Goal: Check status: Check status

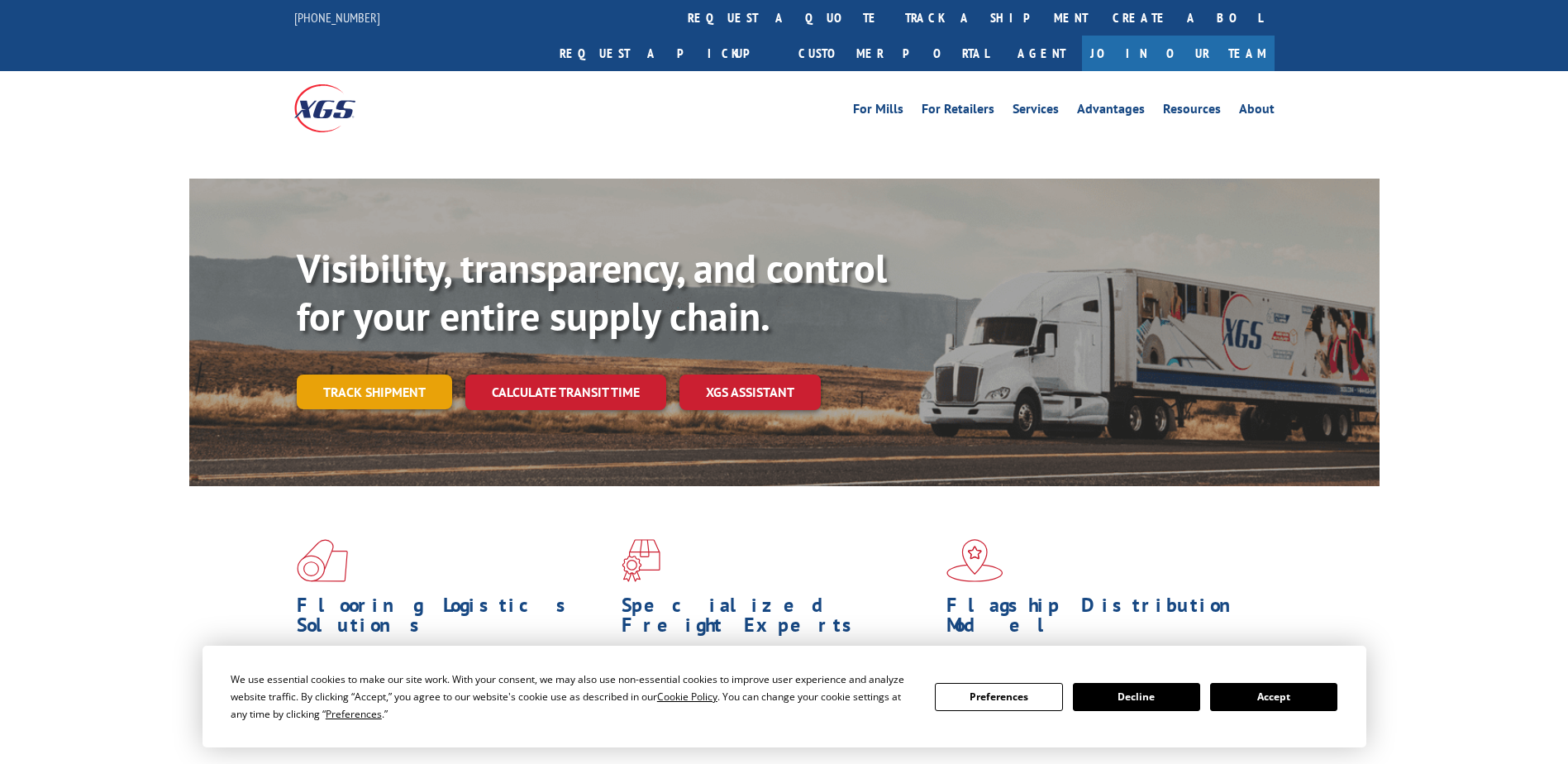
click at [376, 374] on link "Track shipment" at bounding box center [374, 392] width 155 height 35
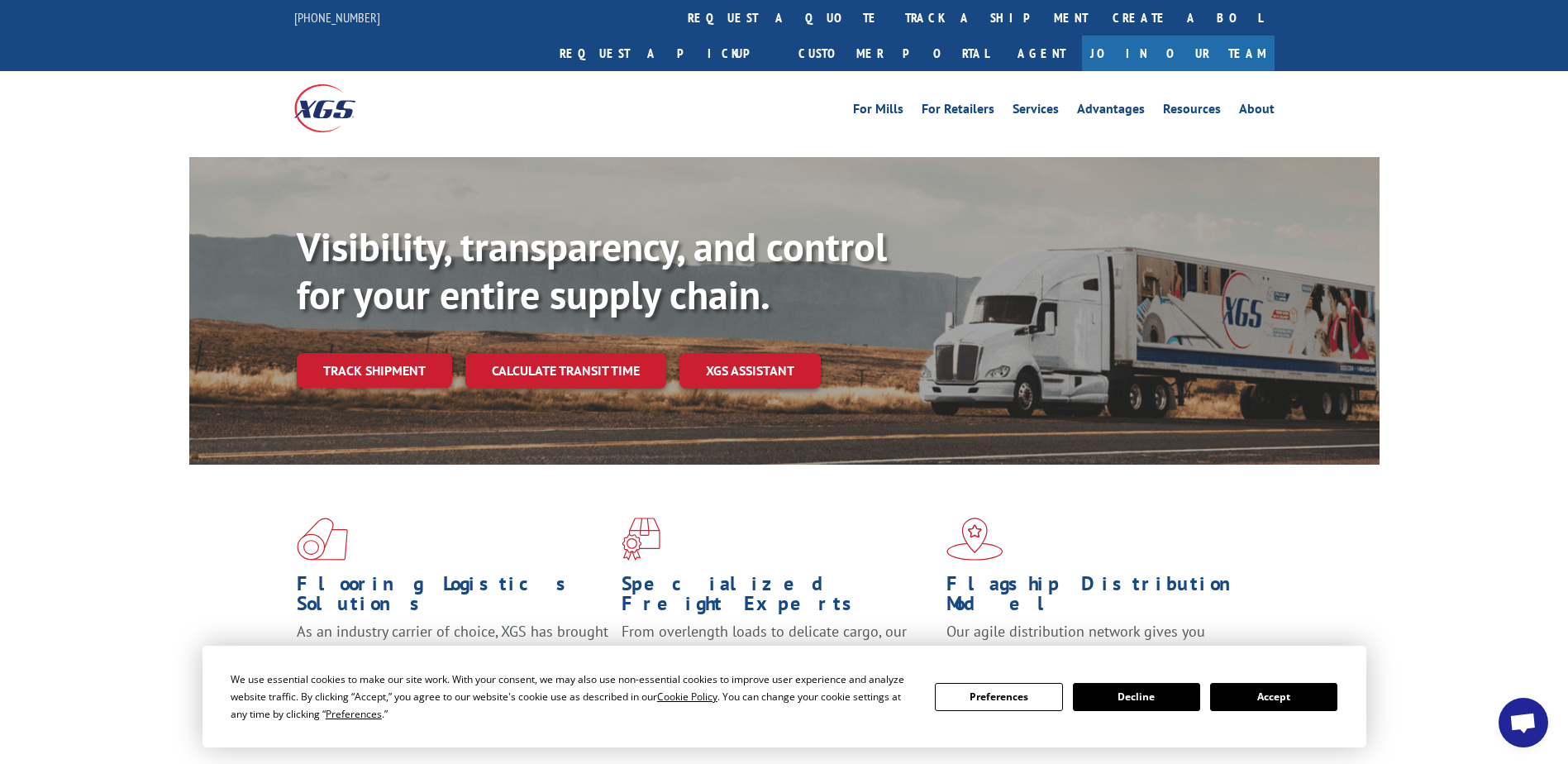
click at [1106, 692] on button "Decline" at bounding box center [1136, 697] width 127 height 28
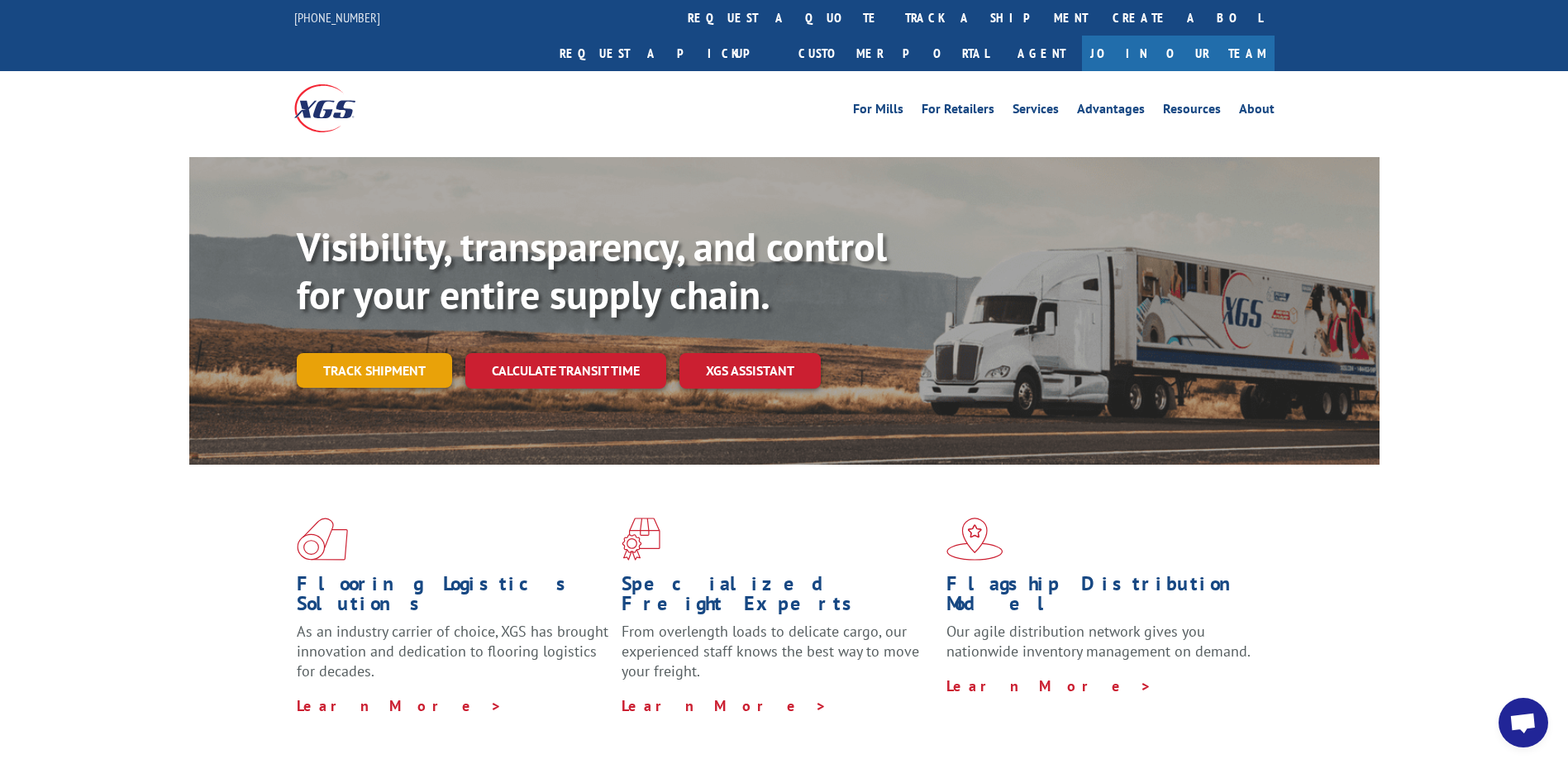
click at [376, 353] on link "Track shipment" at bounding box center [374, 371] width 155 height 35
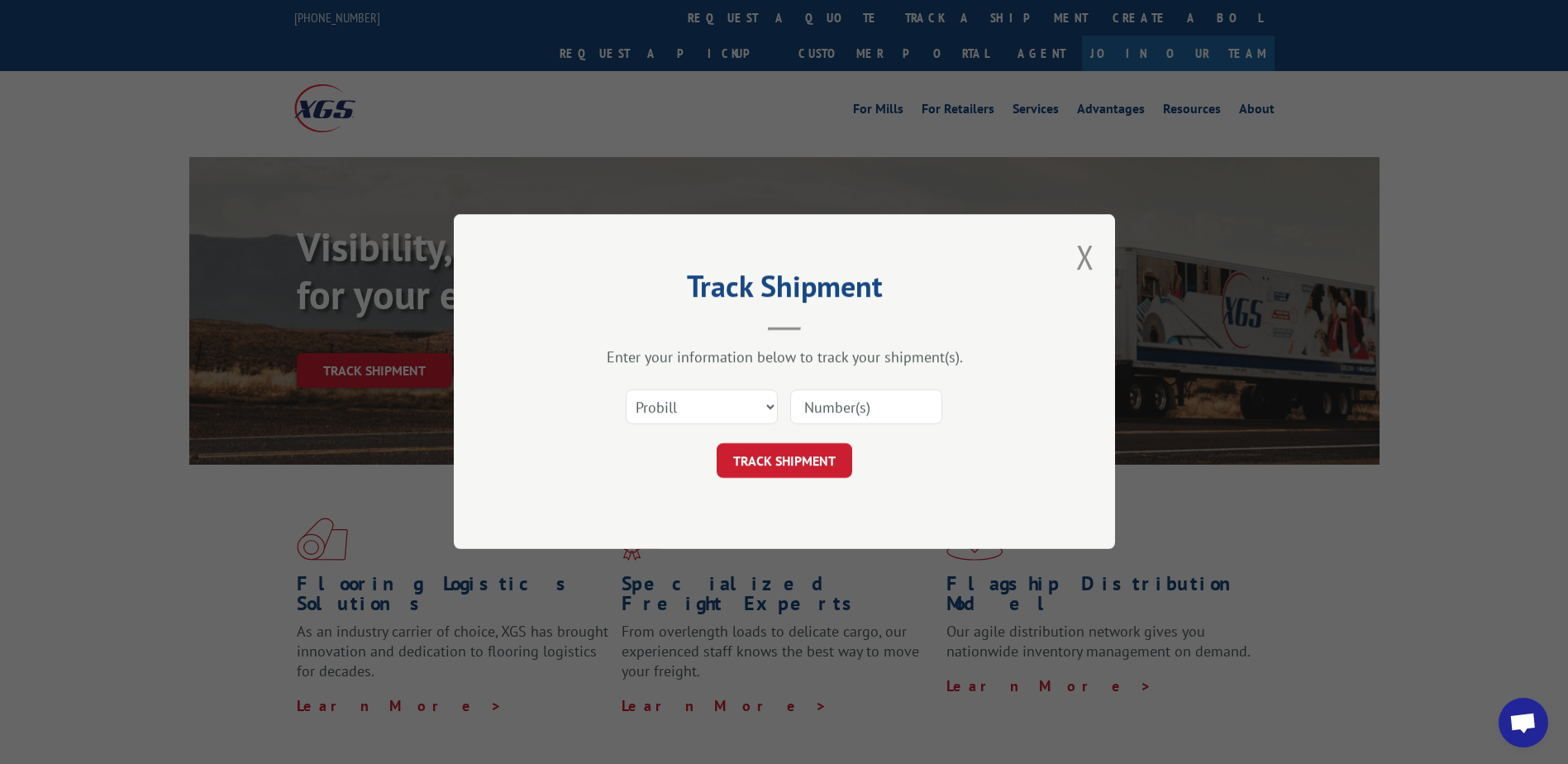
paste input "17695327"
type input "17695327"
click at [791, 460] on button "TRACK SHIPMENT" at bounding box center [785, 461] width 136 height 35
click at [767, 408] on select "Select category... Probill BOL PO" at bounding box center [702, 408] width 152 height 35
select select "bol"
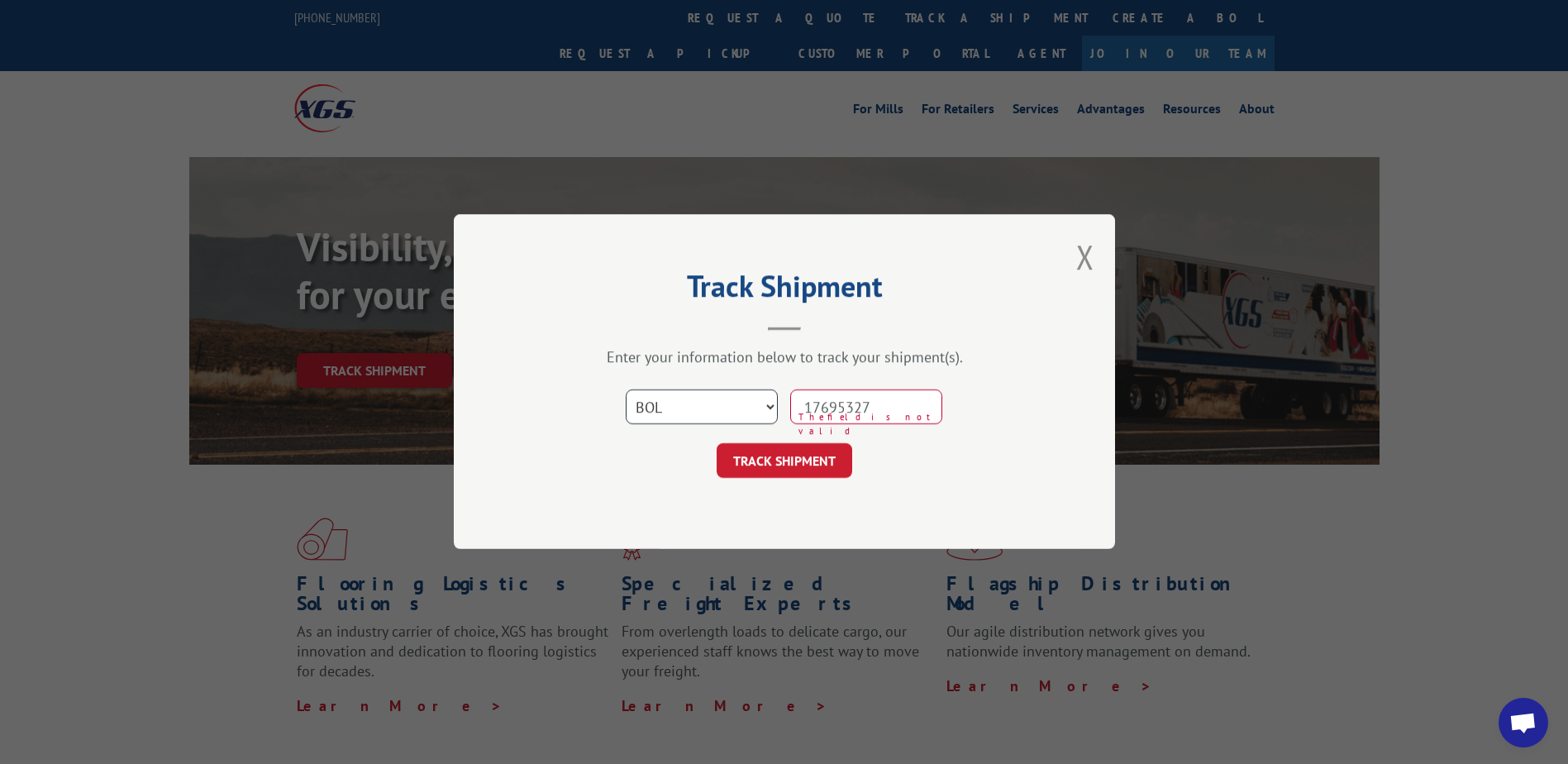
click at [626, 391] on select "Select category... Probill BOL PO" at bounding box center [702, 408] width 152 height 35
click at [787, 465] on button "TRACK SHIPMENT" at bounding box center [785, 461] width 136 height 35
click at [807, 403] on input "17695327" at bounding box center [867, 408] width 152 height 35
type input "17695327"
click at [764, 460] on button "TRACK SHIPMENT" at bounding box center [785, 461] width 136 height 35
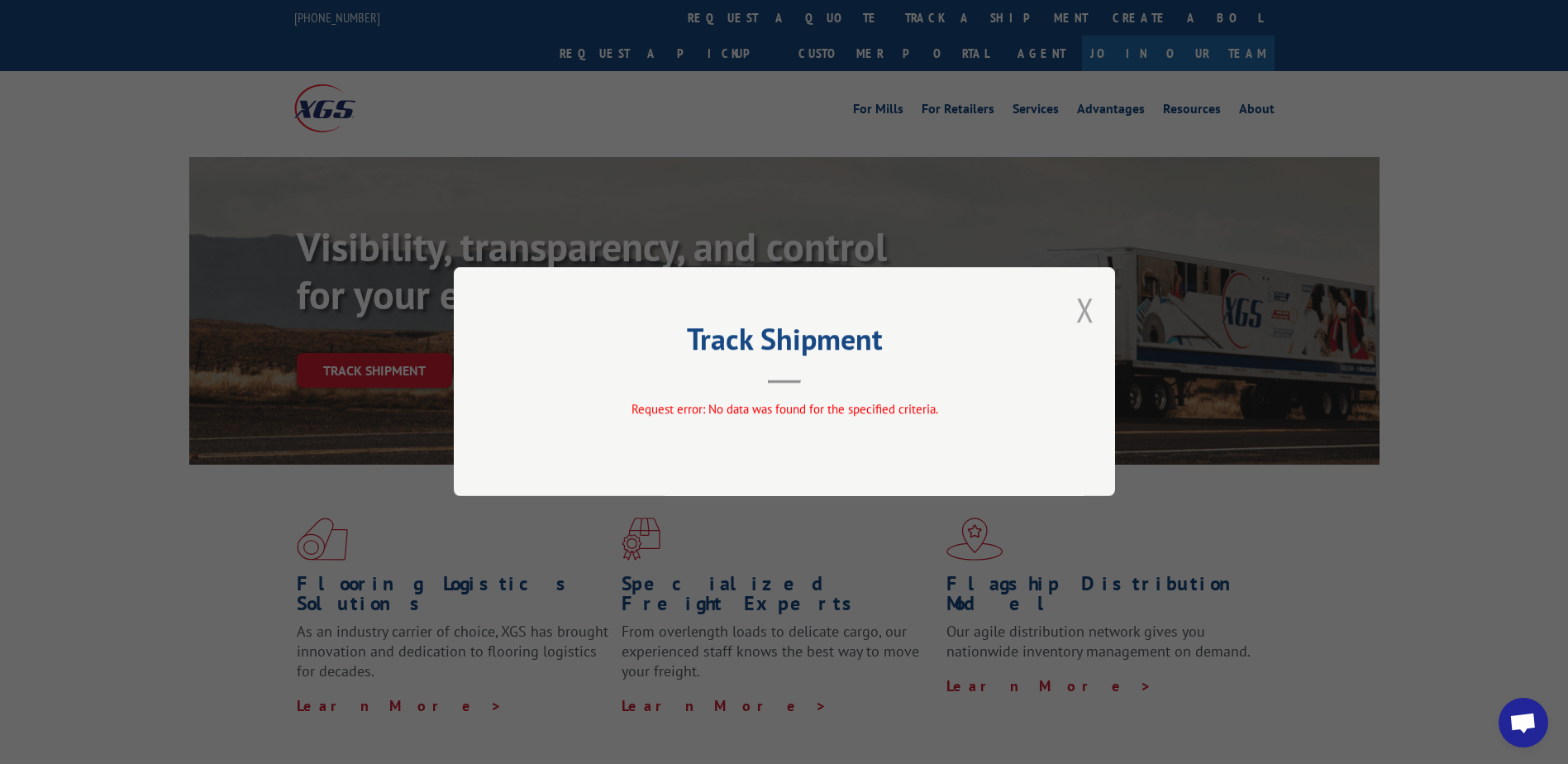
click at [1079, 307] on button "Close modal" at bounding box center [1086, 310] width 18 height 44
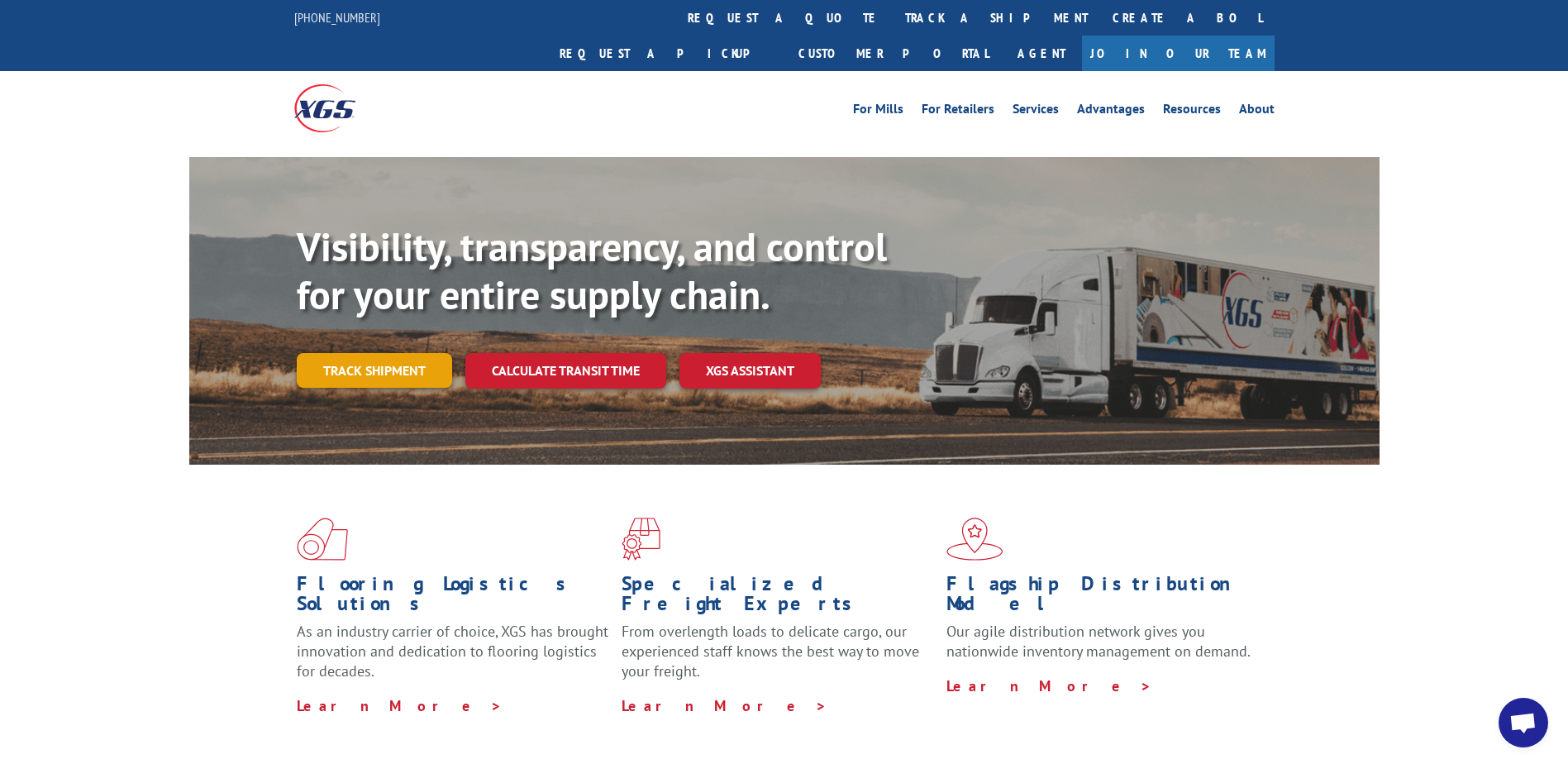
click at [360, 353] on link "Track shipment" at bounding box center [374, 371] width 155 height 35
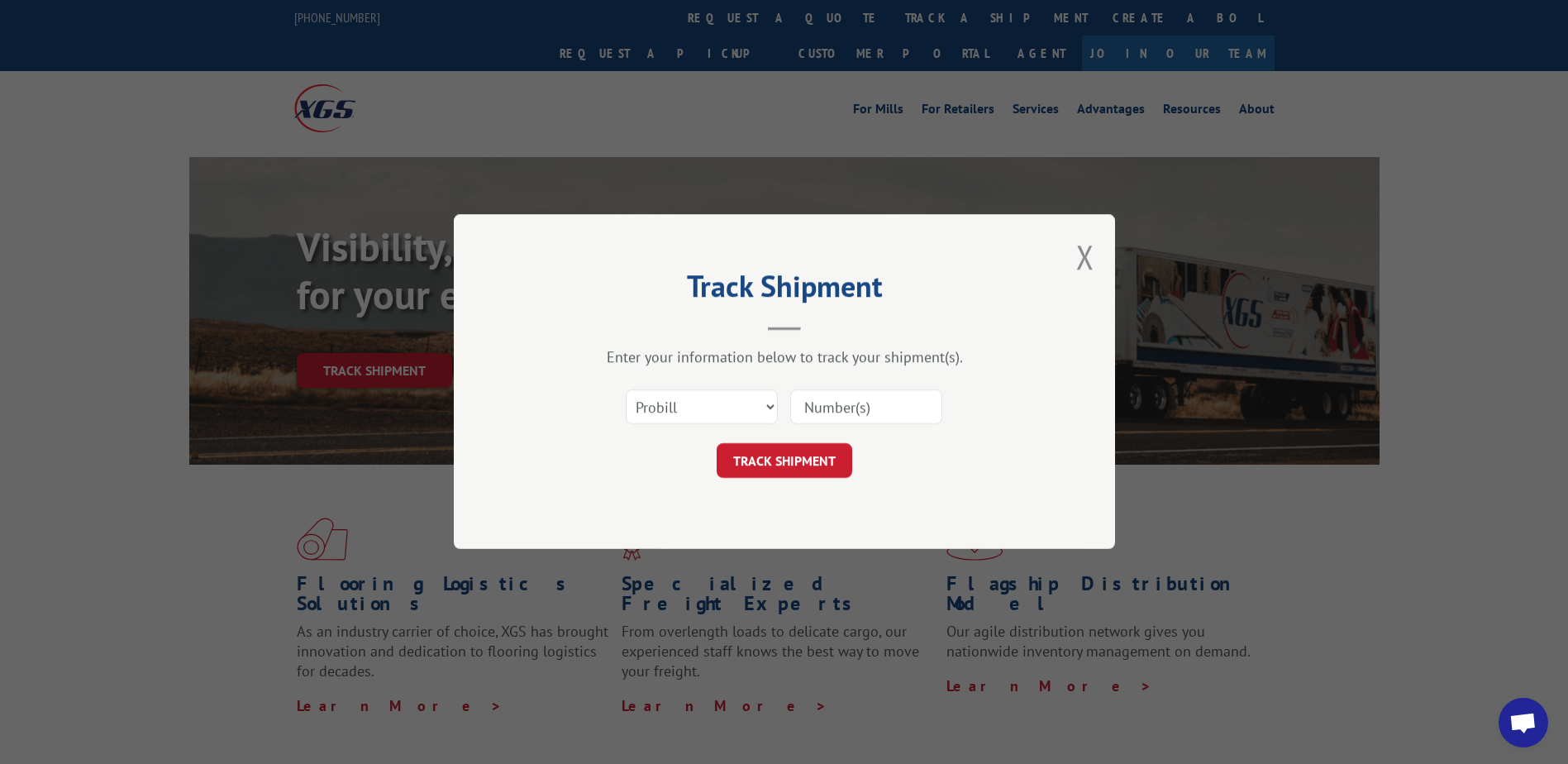
paste input "17695327"
click at [805, 415] on input "17695327" at bounding box center [867, 408] width 152 height 35
type input "17695327"
click at [788, 469] on button "TRACK SHIPMENT" at bounding box center [785, 461] width 136 height 35
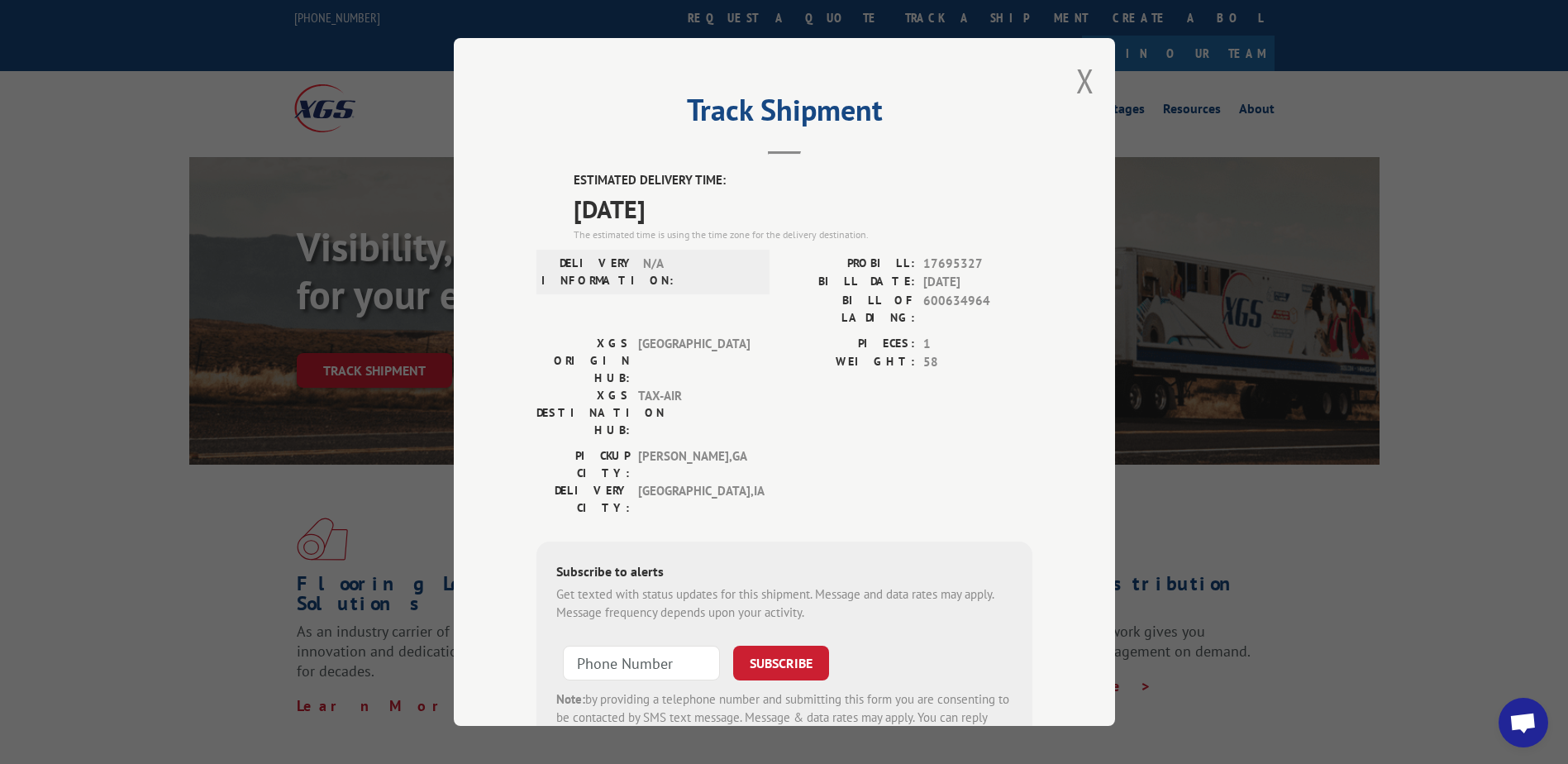
drag, startPoint x: 1307, startPoint y: 702, endPoint x: 1302, endPoint y: 640, distance: 62.2
click at [1307, 702] on div "Track Shipment ESTIMATED DELIVERY TIME: [DATE] The estimated time is using the …" at bounding box center [784, 382] width 1568 height 764
